Goal: Task Accomplishment & Management: Use online tool/utility

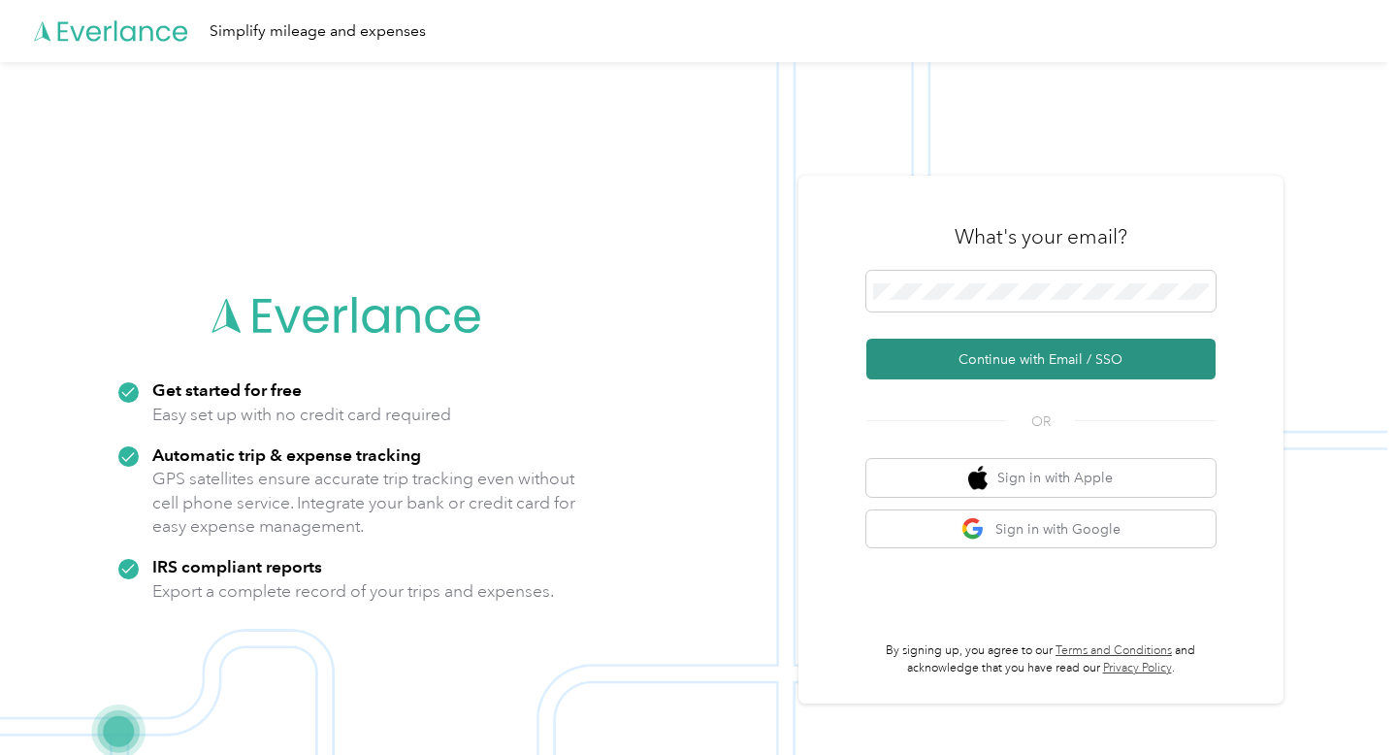
click at [1057, 357] on button "Continue with Email / SSO" at bounding box center [1040, 359] width 349 height 41
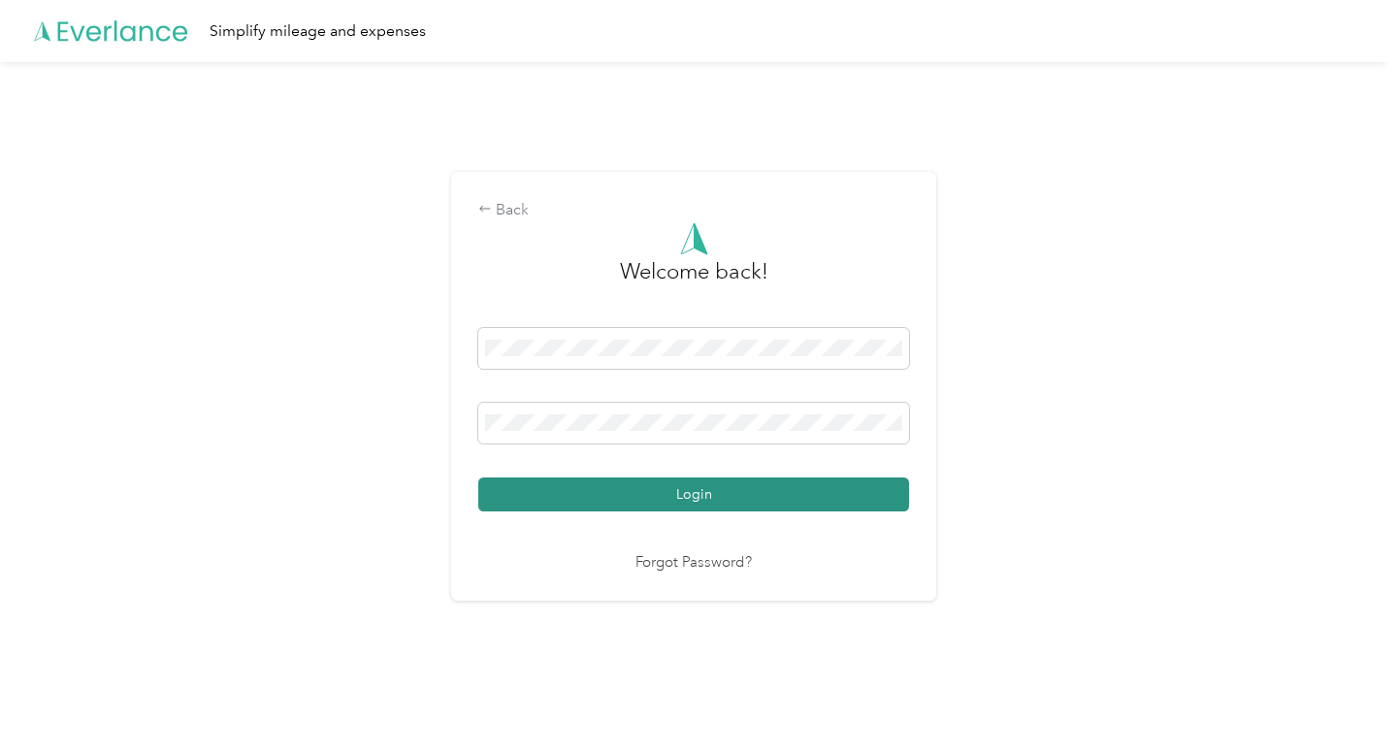
click at [632, 489] on button "Login" at bounding box center [693, 494] width 431 height 34
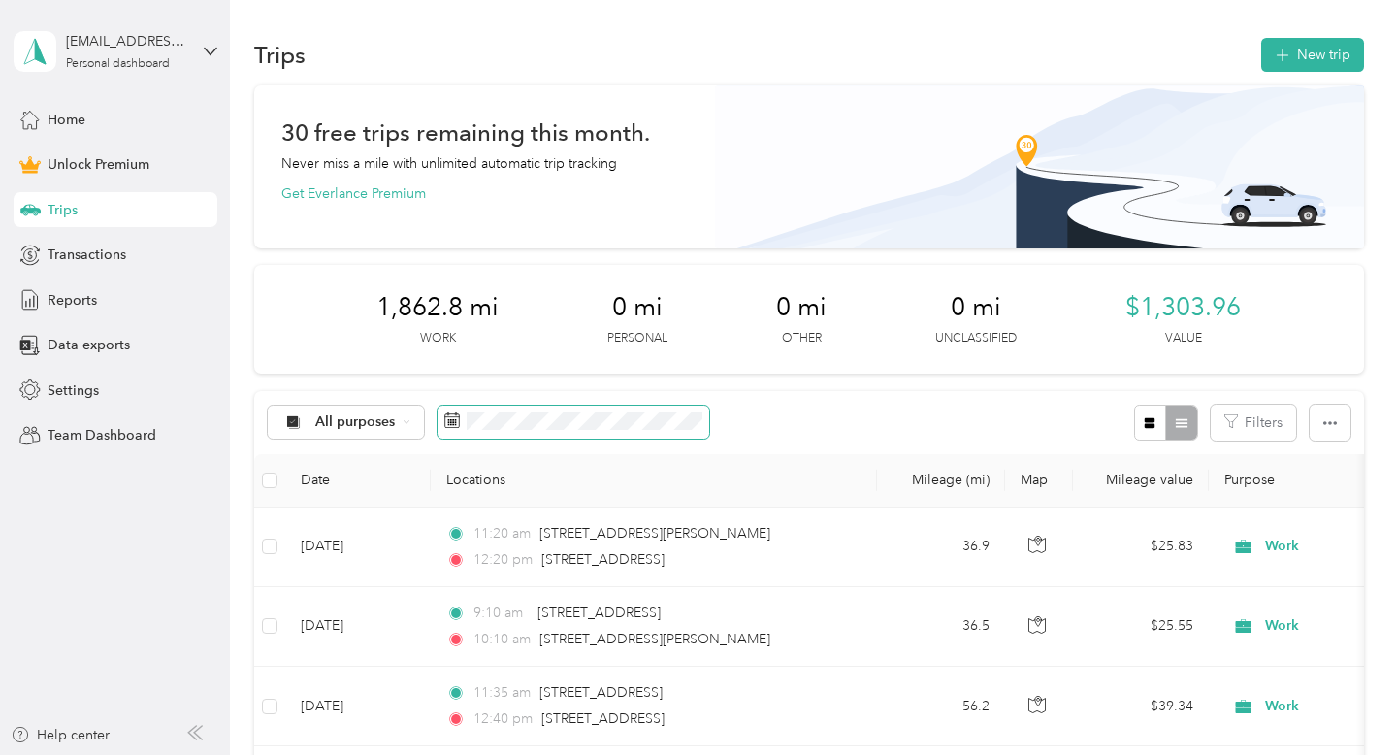
click at [455, 415] on icon at bounding box center [452, 420] width 16 height 16
click at [445, 419] on icon at bounding box center [452, 421] width 15 height 14
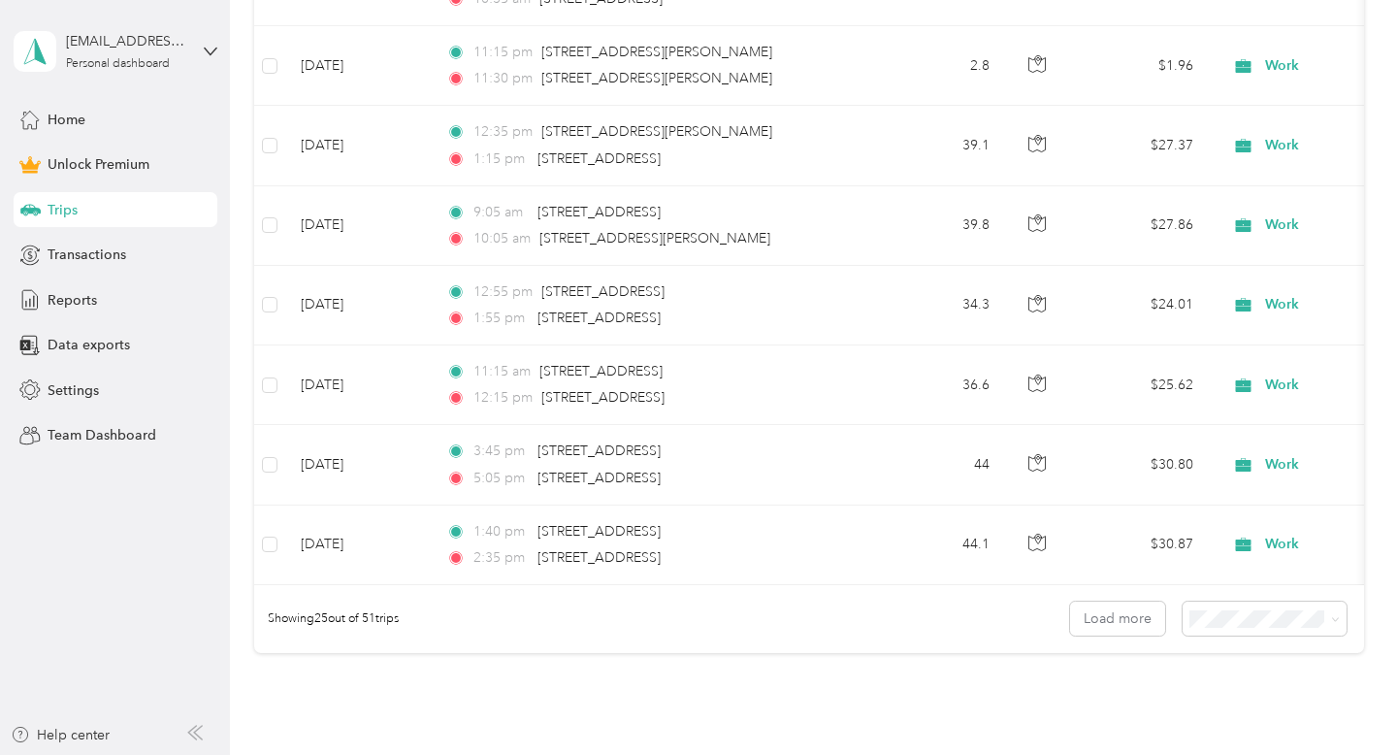
scroll to position [2083, 0]
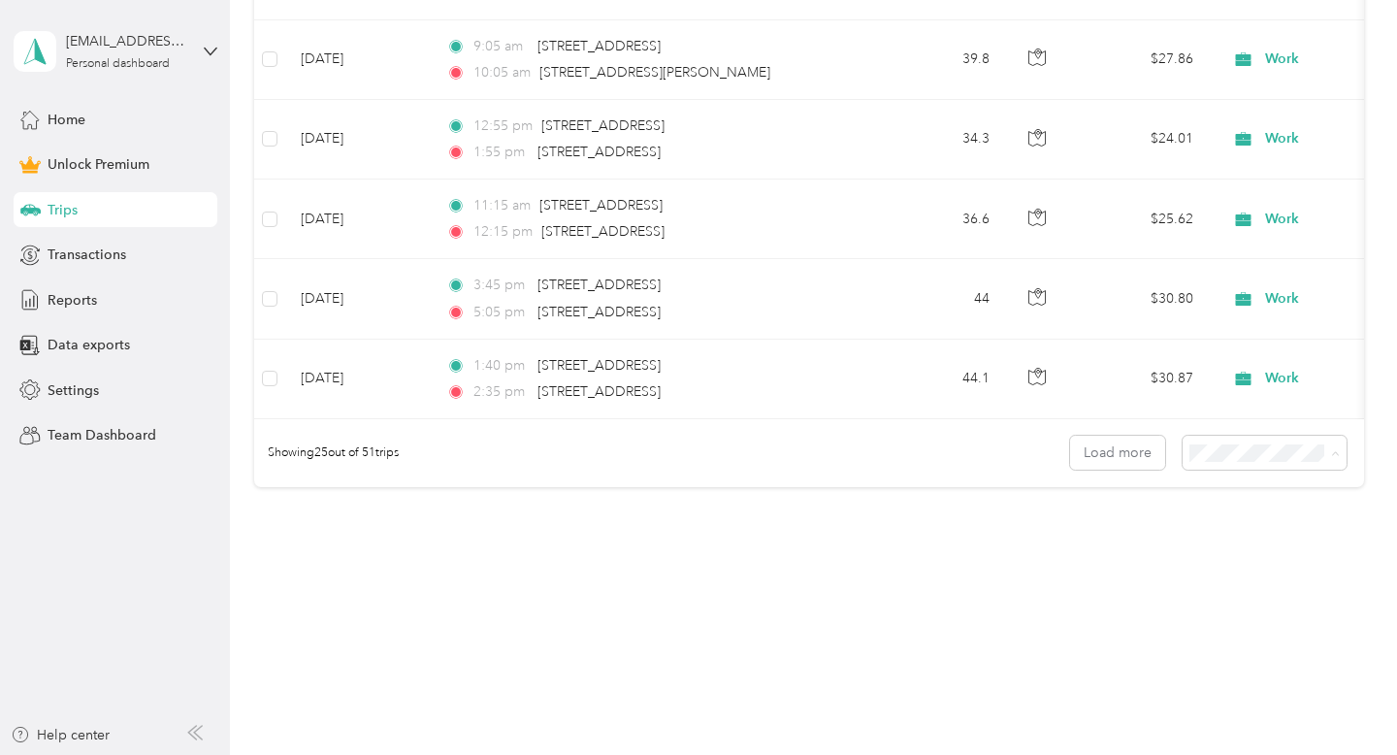
click at [1252, 552] on span "100 per load" at bounding box center [1246, 556] width 80 height 16
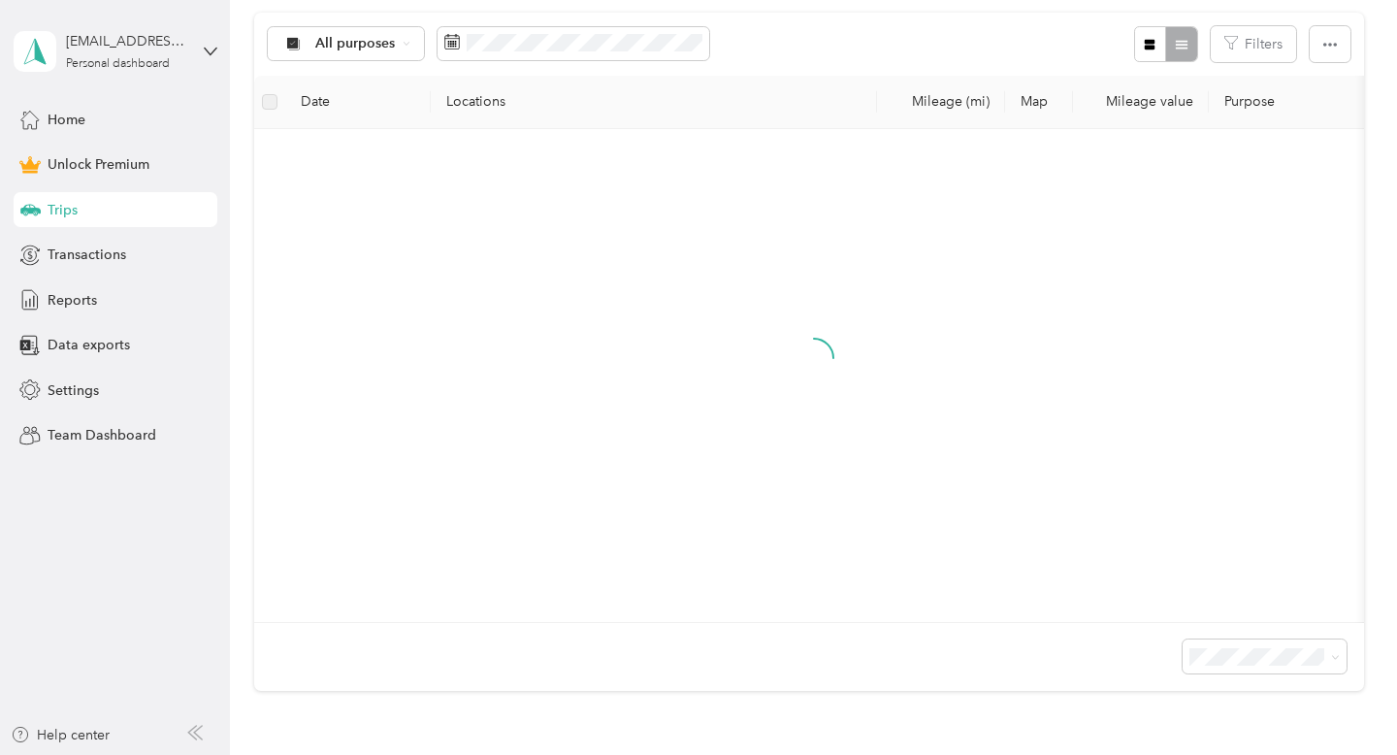
scroll to position [277, 0]
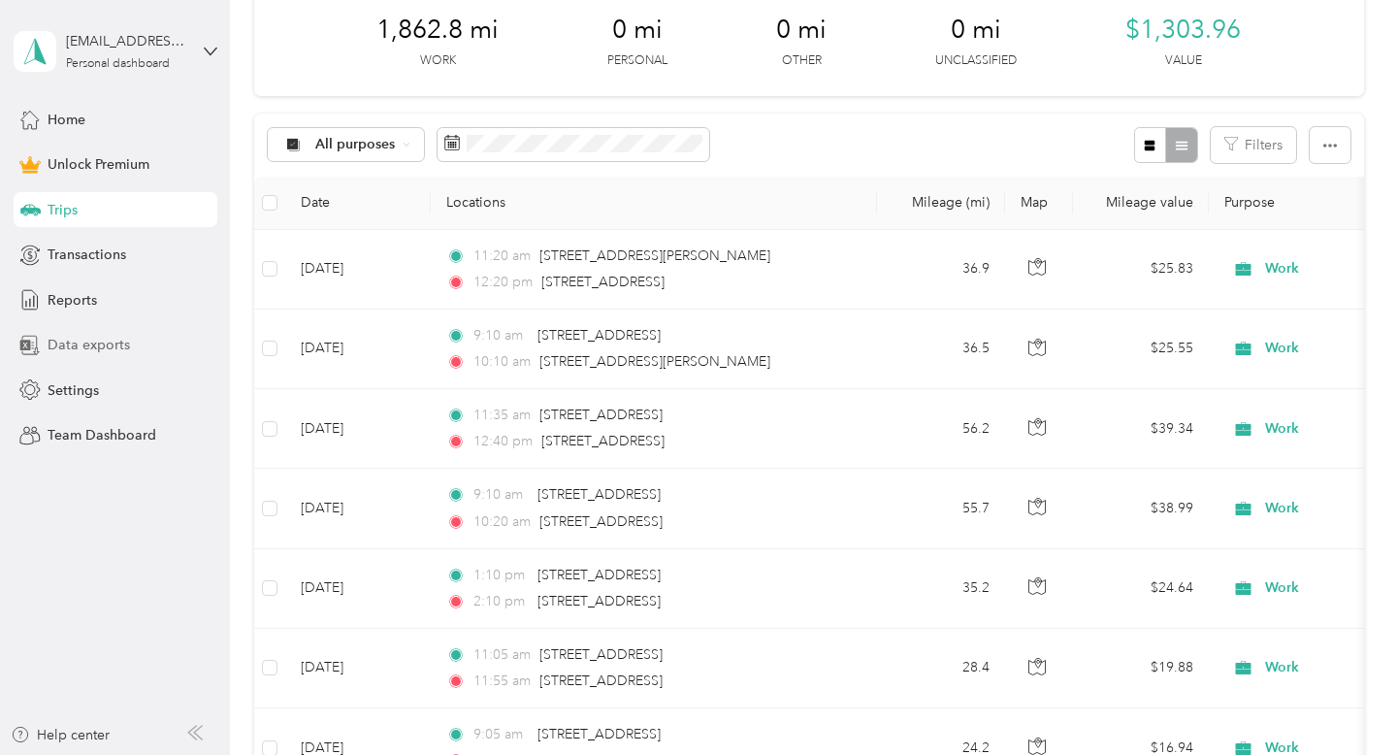
click at [103, 343] on span "Data exports" at bounding box center [89, 345] width 82 height 20
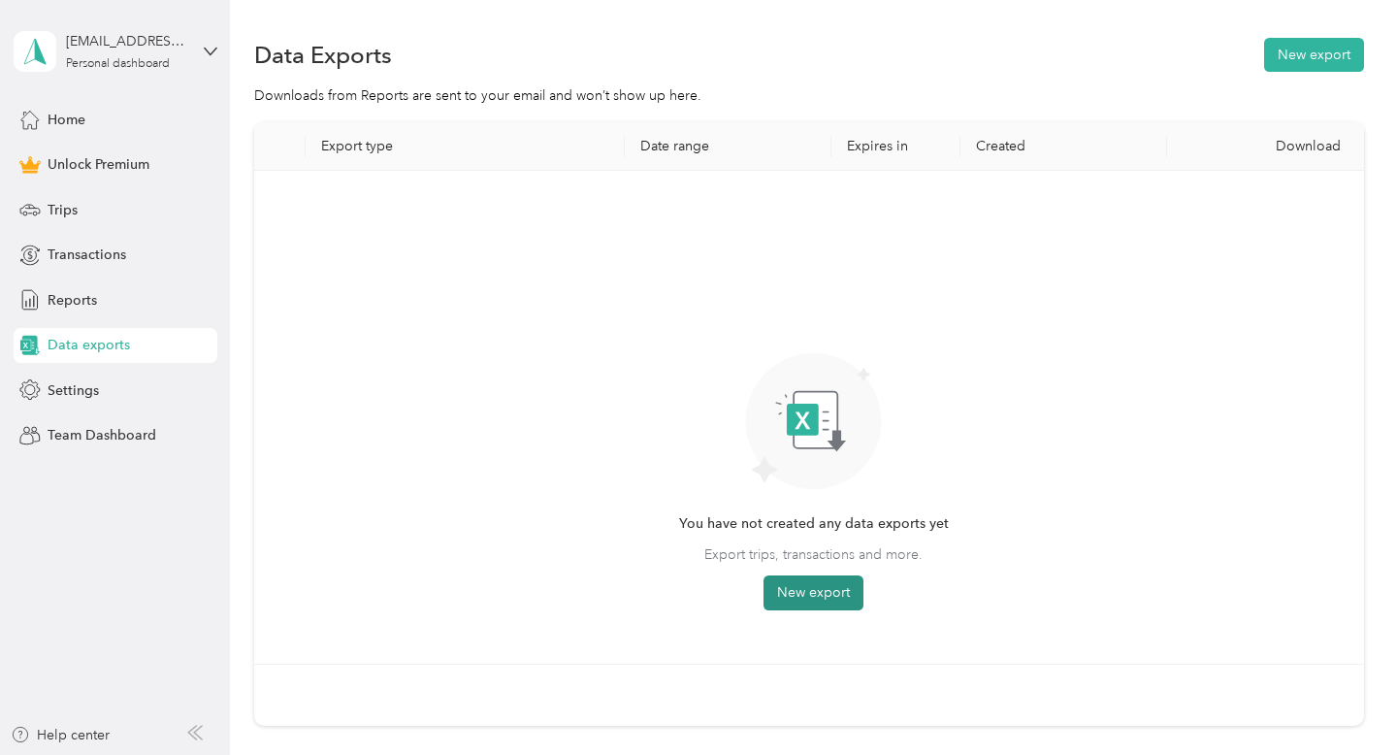
click at [819, 592] on button "New export" at bounding box center [814, 592] width 100 height 35
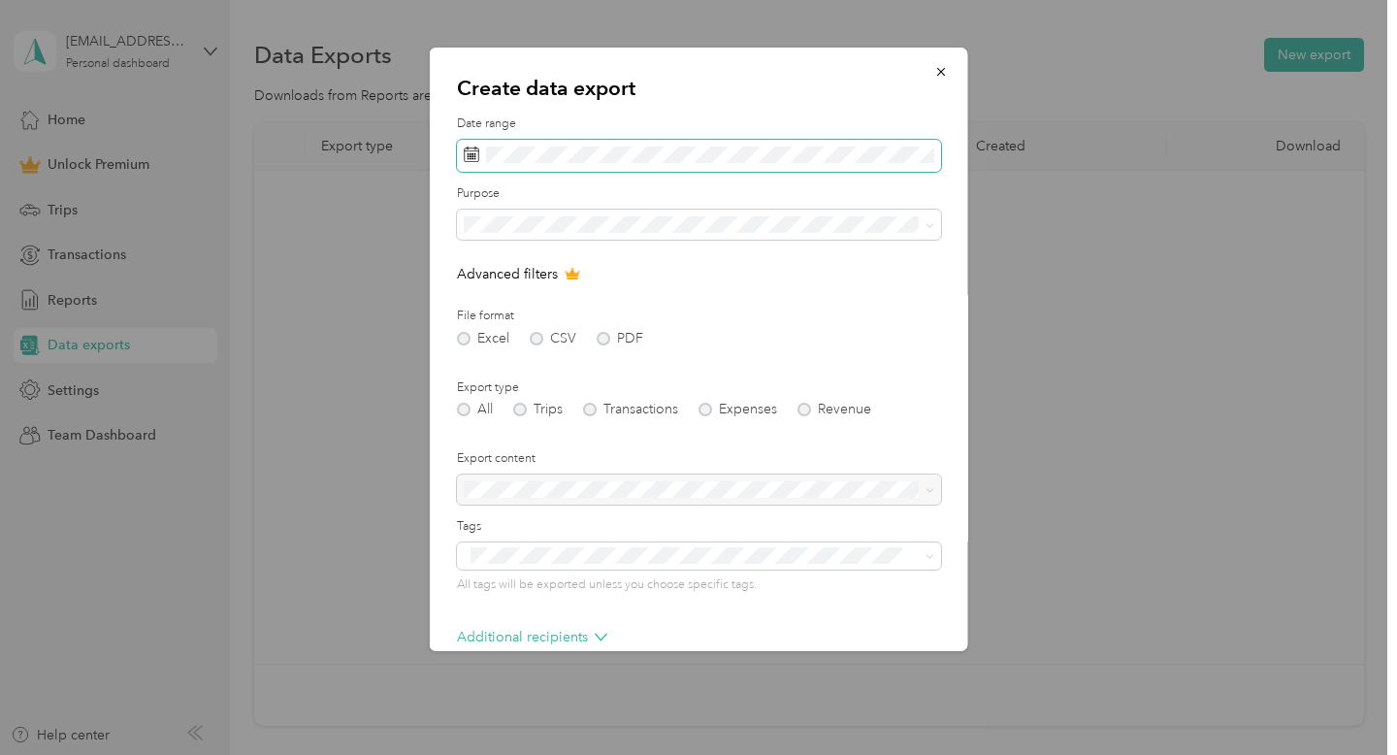
click at [471, 151] on icon at bounding box center [472, 154] width 16 height 16
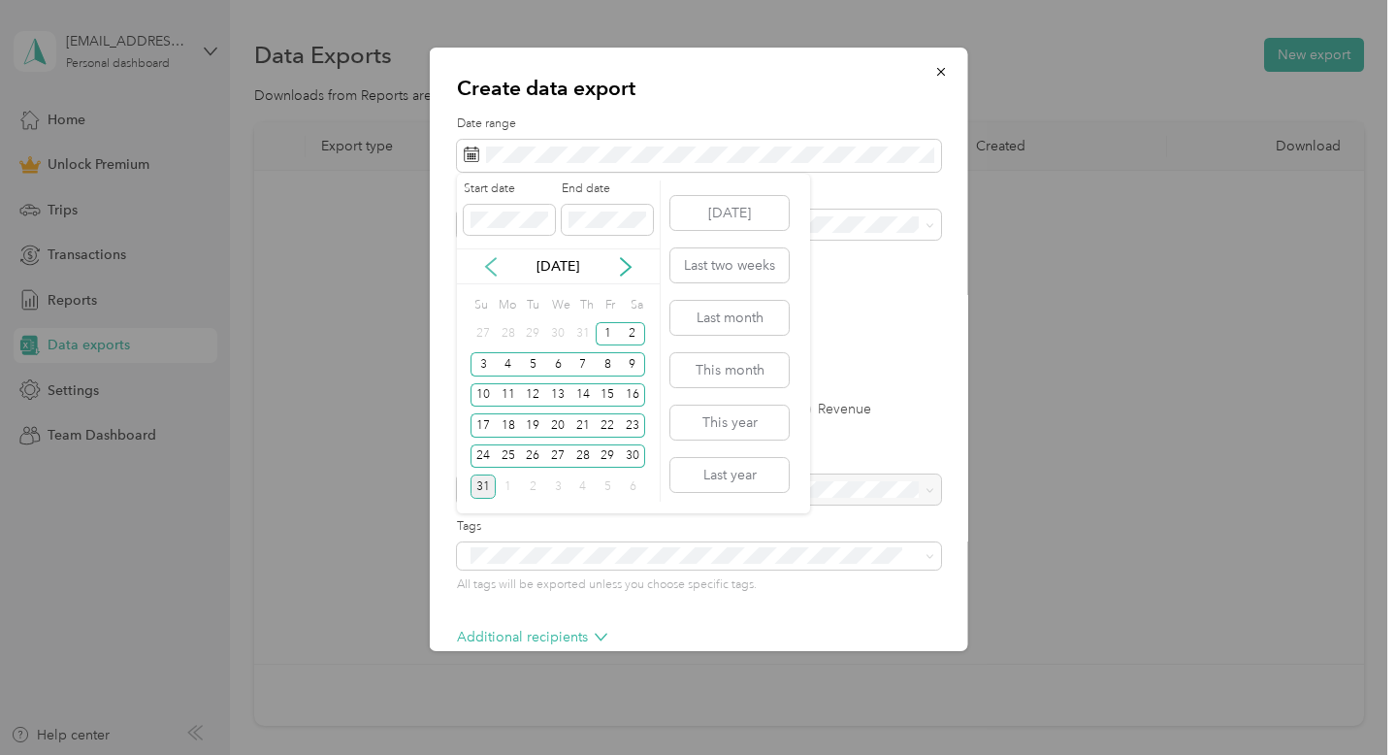
click at [488, 262] on icon at bounding box center [490, 266] width 19 height 19
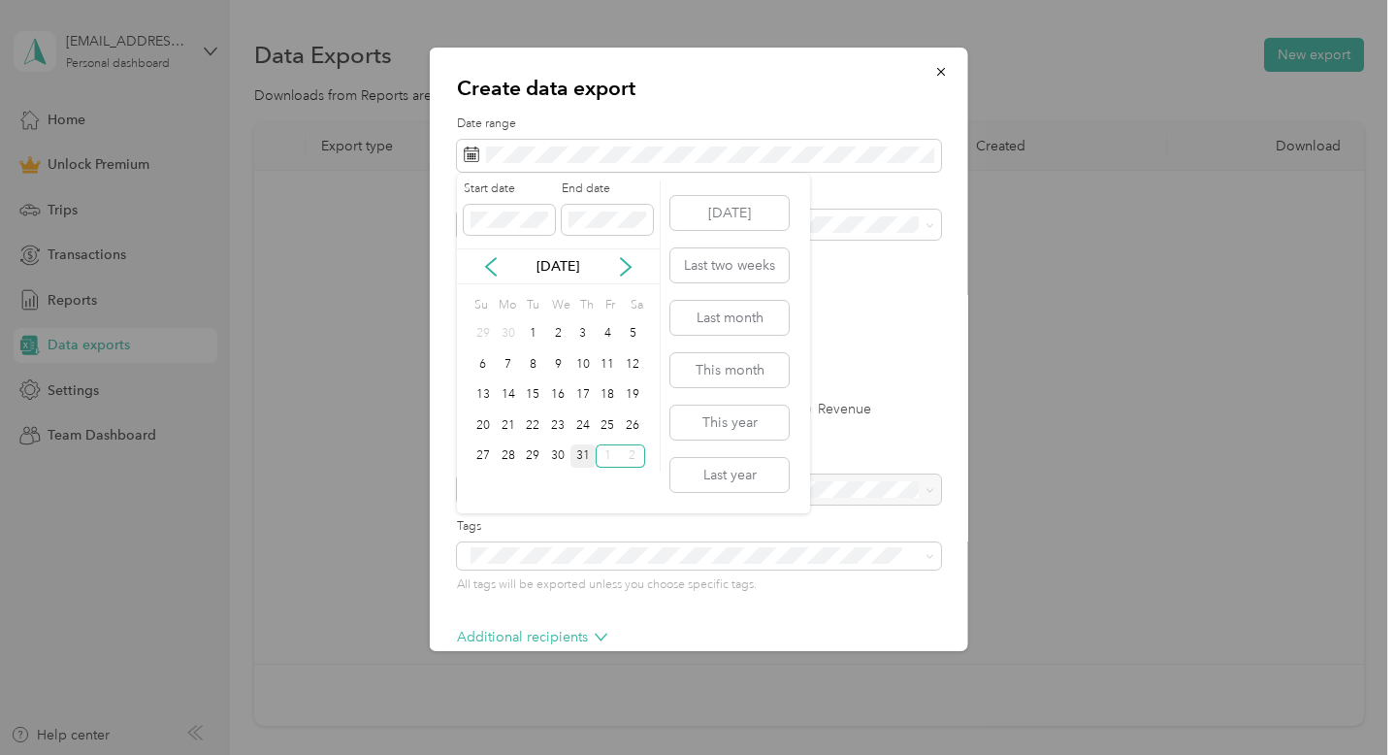
click at [582, 453] on div "31" at bounding box center [582, 456] width 25 height 24
click at [623, 266] on icon at bounding box center [625, 266] width 19 height 19
click at [478, 482] on div "31" at bounding box center [483, 486] width 25 height 24
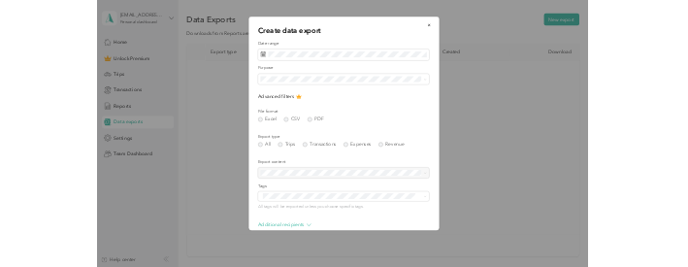
scroll to position [101, 0]
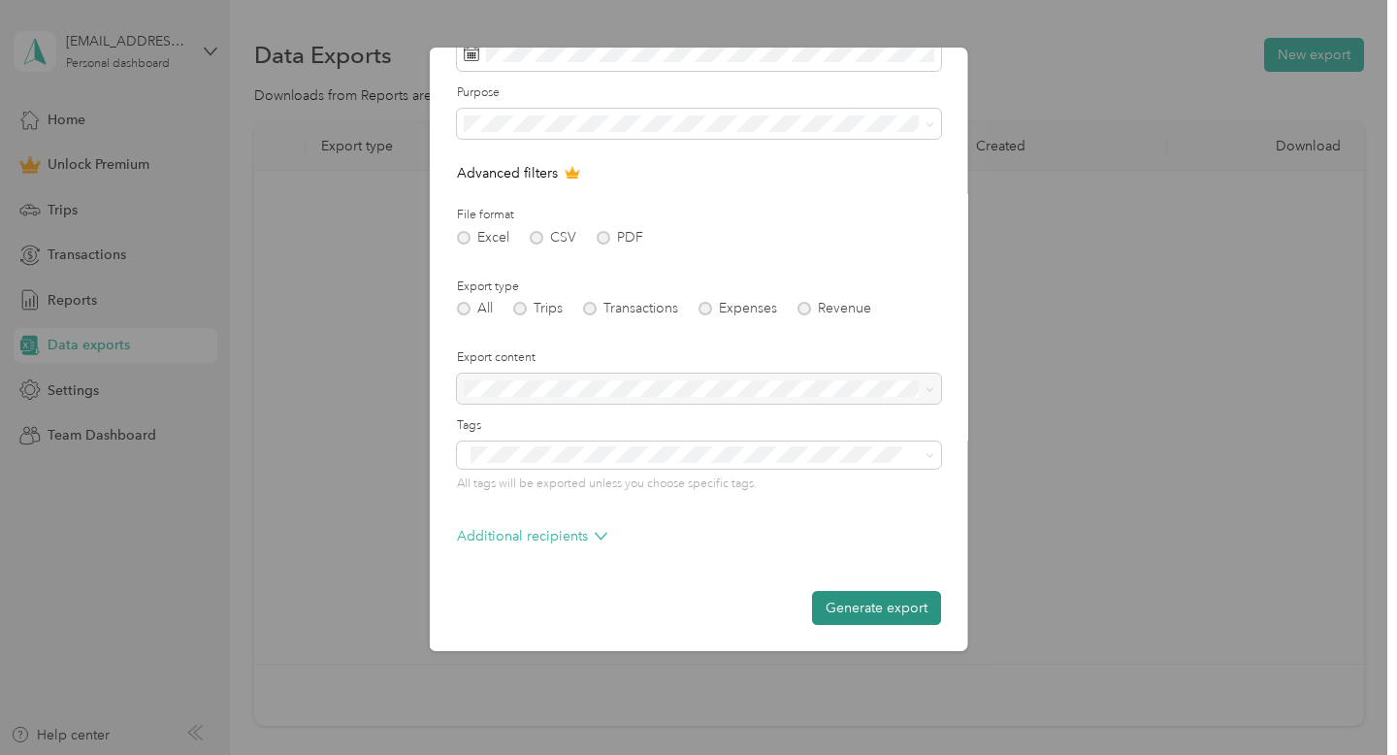
click at [884, 612] on button "Generate export" at bounding box center [876, 608] width 129 height 34
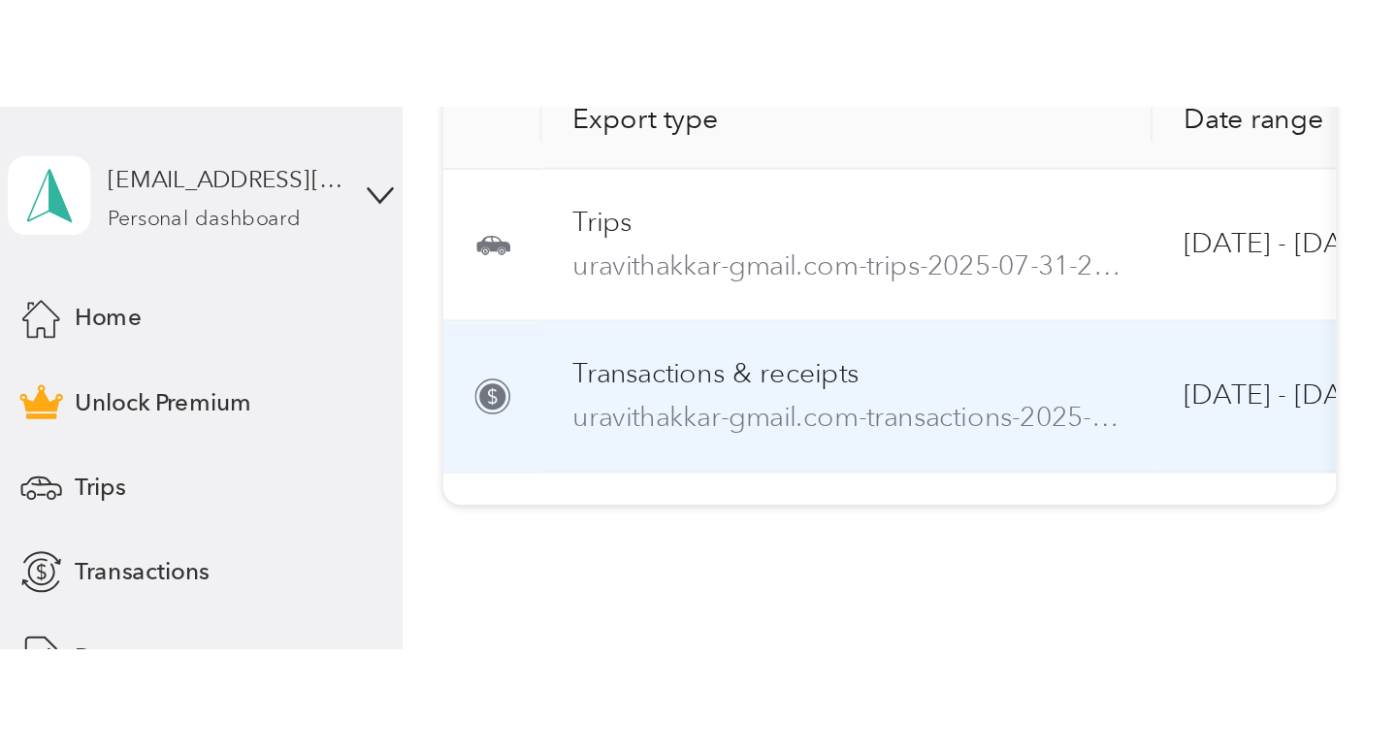
scroll to position [136, 0]
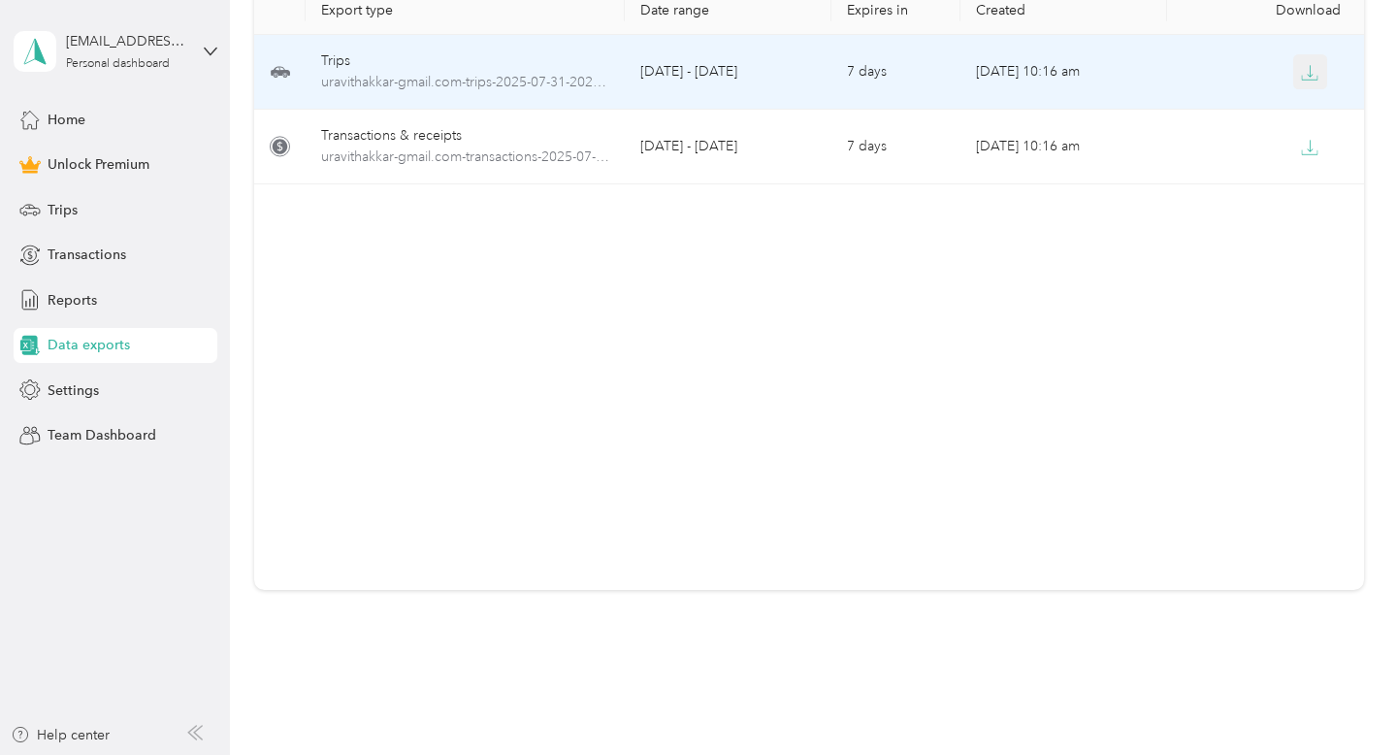
click at [1315, 72] on icon "button" at bounding box center [1309, 72] width 17 height 17
